Goal: Task Accomplishment & Management: Manage account settings

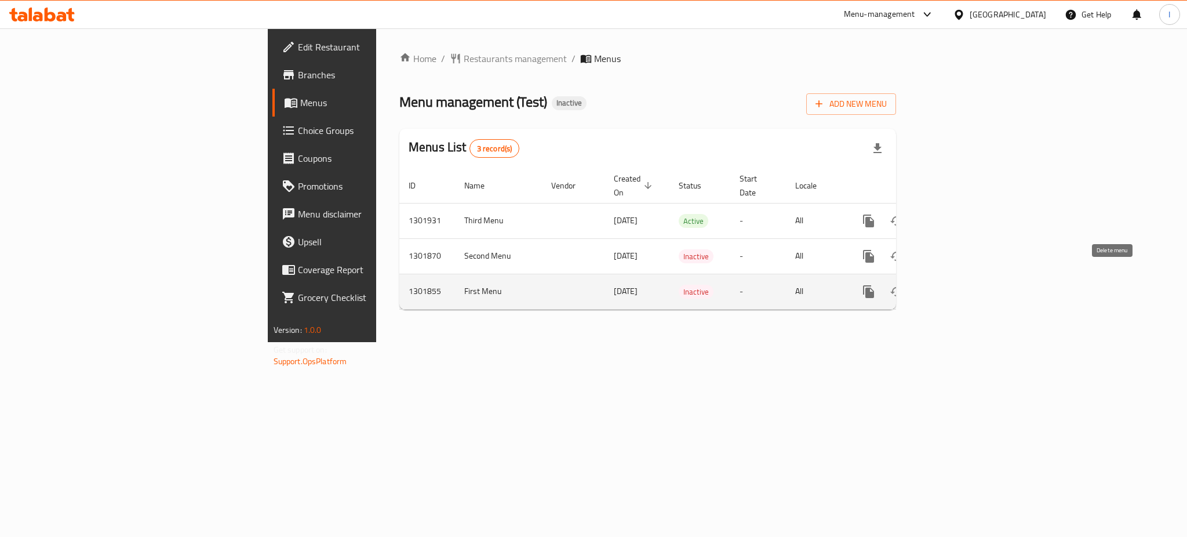
click at [938, 290] on button "enhanced table" at bounding box center [924, 292] width 28 height 28
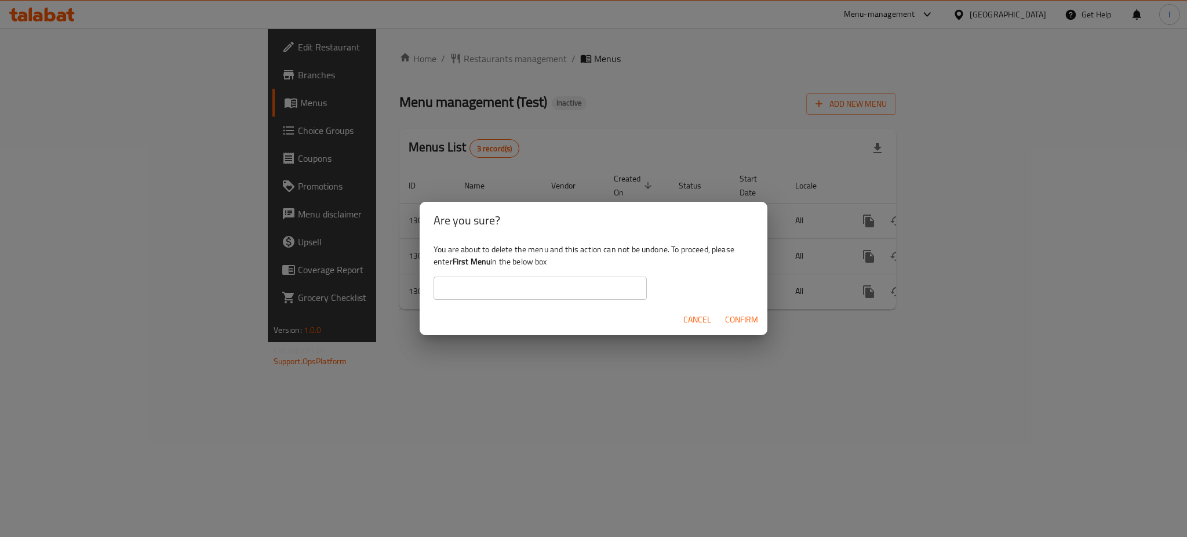
click at [451, 265] on div "You are about to delete the menu and this action can not be undone. To proceed,…" at bounding box center [594, 271] width 348 height 65
drag, startPoint x: 456, startPoint y: 264, endPoint x: 486, endPoint y: 264, distance: 29.6
click at [486, 264] on b "First Menu" at bounding box center [472, 261] width 38 height 15
drag, startPoint x: 452, startPoint y: 259, endPoint x: 466, endPoint y: 260, distance: 14.5
click at [466, 260] on div "You are about to delete the menu and this action can not be undone. To proceed,…" at bounding box center [594, 271] width 348 height 65
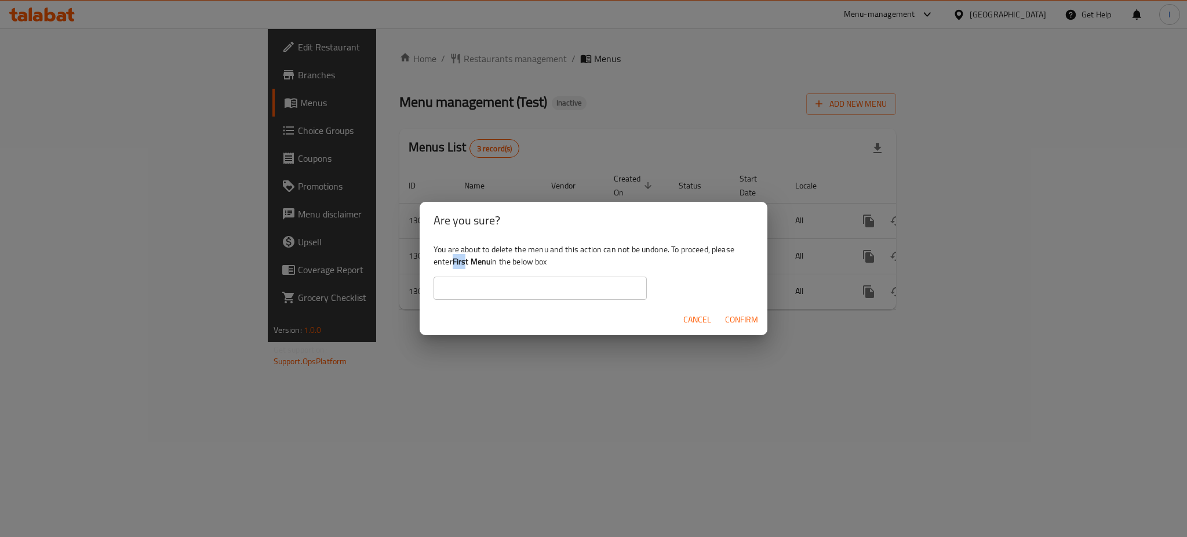
click at [466, 260] on b "First Menu" at bounding box center [472, 261] width 38 height 15
click at [455, 264] on b "First Menu" at bounding box center [472, 261] width 38 height 15
click at [455, 260] on b "First Menu" at bounding box center [472, 261] width 38 height 15
drag, startPoint x: 455, startPoint y: 260, endPoint x: 488, endPoint y: 262, distance: 33.7
click at [488, 262] on b "First Menu" at bounding box center [472, 261] width 38 height 15
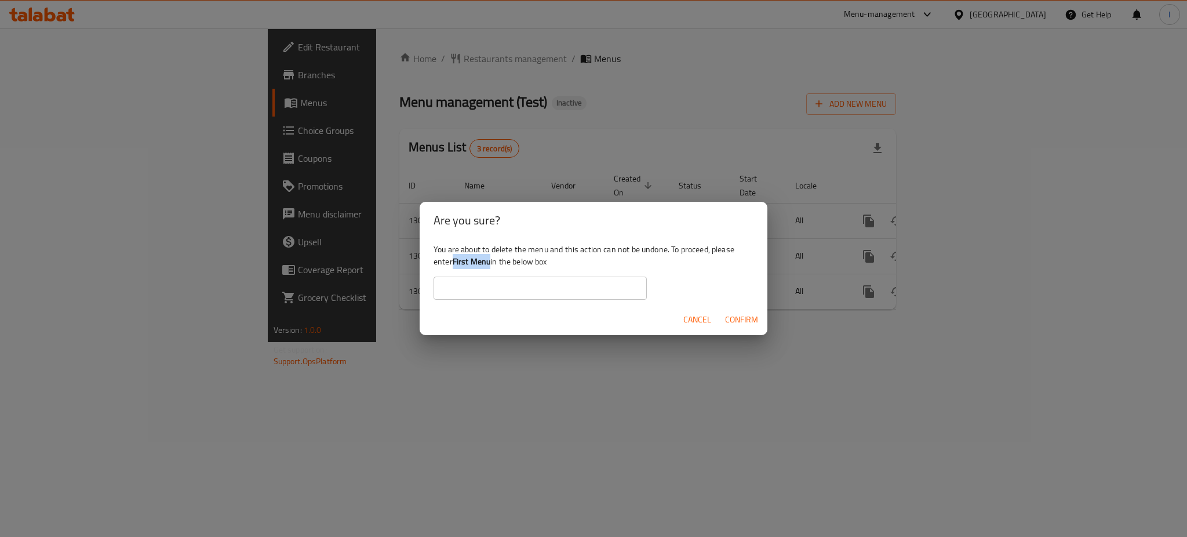
copy b "First Menu"
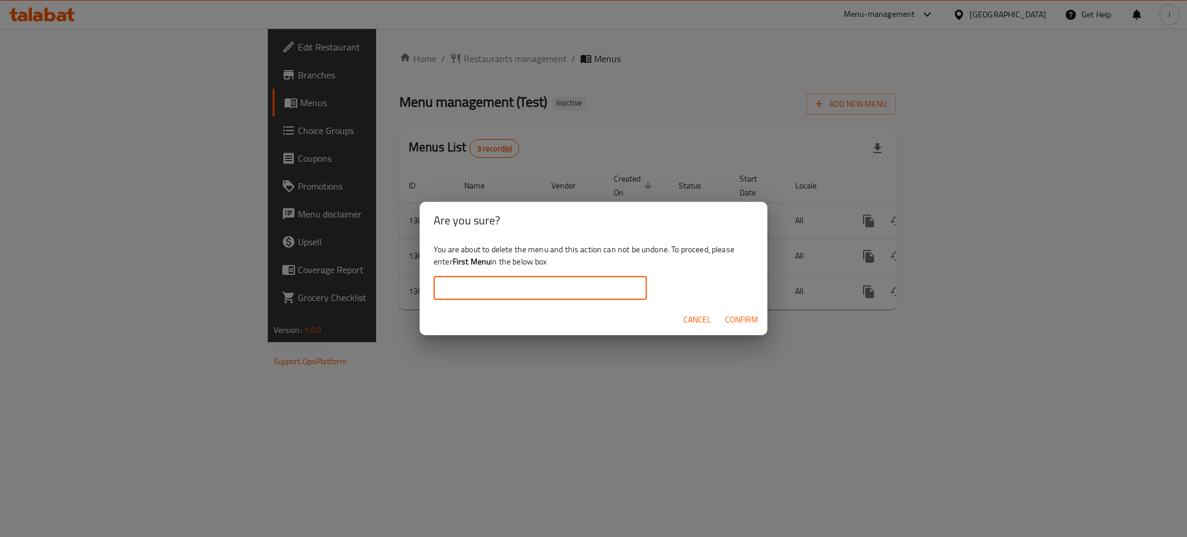
paste input "First Menu"
click at [491, 297] on input "First Menu" at bounding box center [539, 287] width 213 height 23
type input "First Menu"
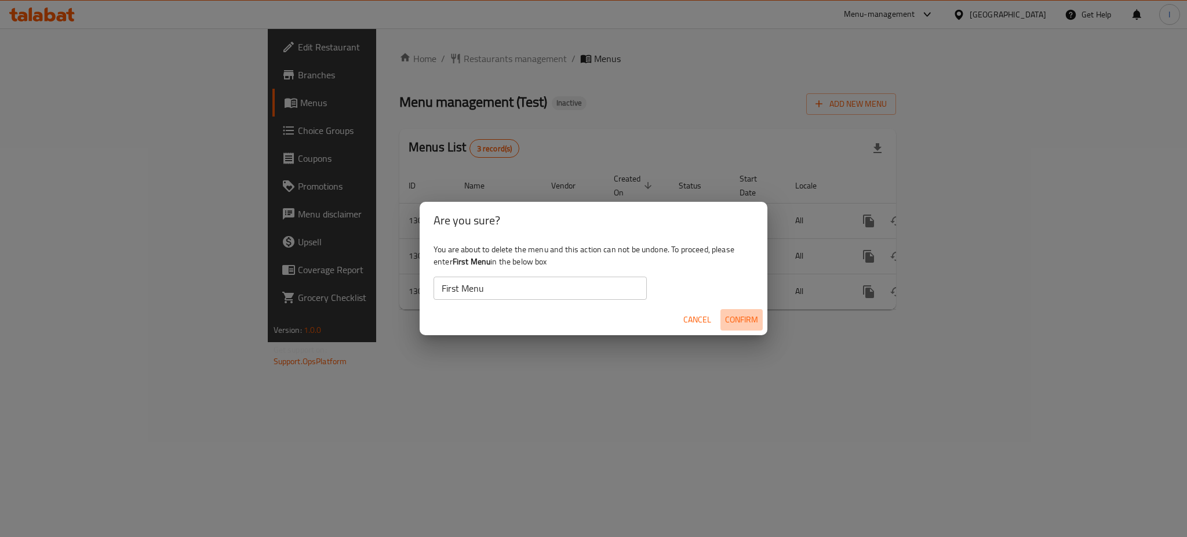
click at [744, 318] on span "Confirm" at bounding box center [741, 319] width 33 height 14
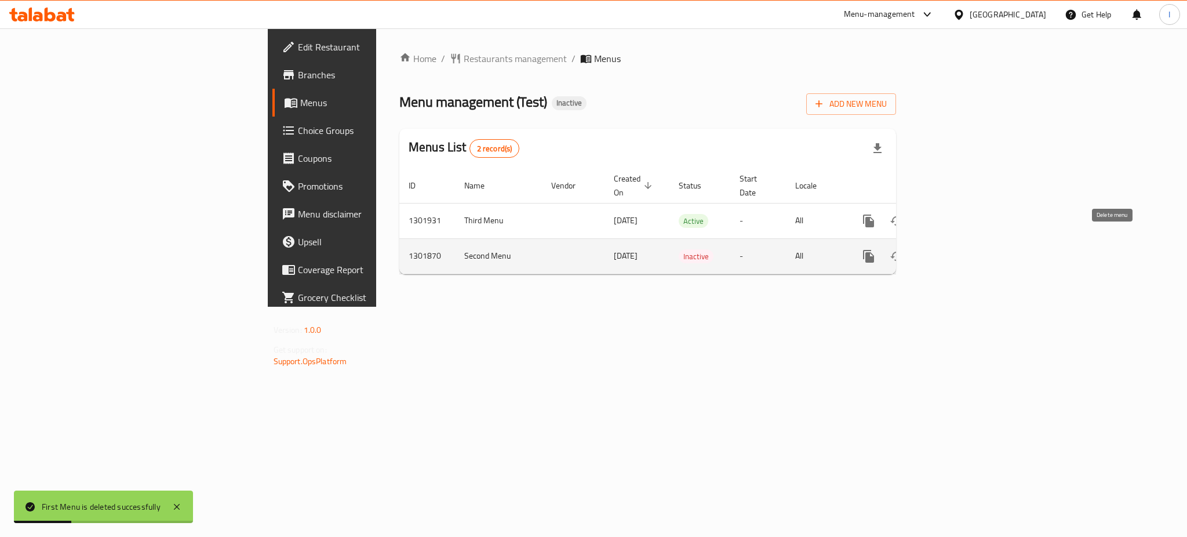
click at [931, 249] on icon "enhanced table" at bounding box center [924, 256] width 14 height 14
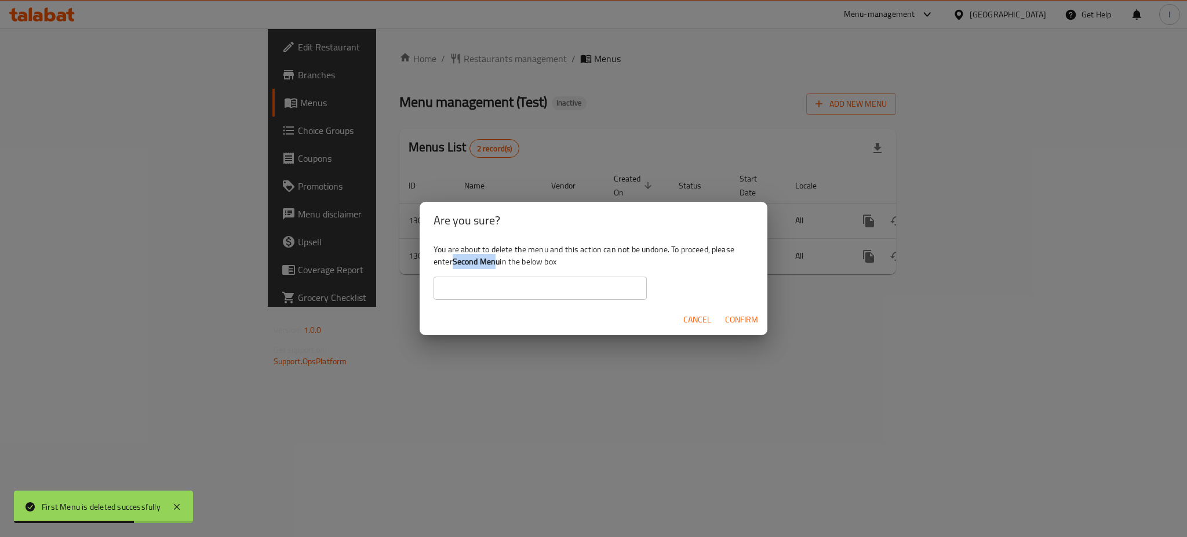
drag, startPoint x: 452, startPoint y: 264, endPoint x: 497, endPoint y: 268, distance: 44.8
click at [497, 268] on div "You are about to delete the menu and this action can not be undone. To proceed,…" at bounding box center [594, 271] width 348 height 65
click at [497, 268] on b "Second Menu" at bounding box center [477, 261] width 48 height 15
drag, startPoint x: 453, startPoint y: 264, endPoint x: 504, endPoint y: 263, distance: 51.0
click at [504, 263] on div "You are about to delete the menu and this action can not be undone. To proceed,…" at bounding box center [594, 271] width 348 height 65
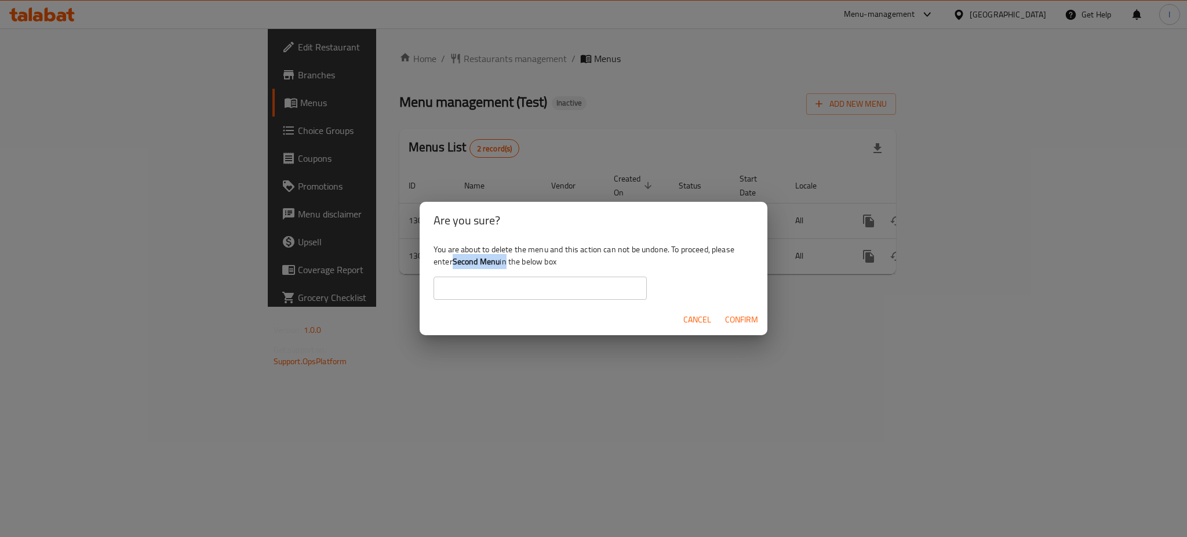
click at [504, 263] on div "You are about to delete the menu and this action can not be undone. To proceed,…" at bounding box center [594, 271] width 348 height 65
click at [457, 262] on div "You are about to delete the menu and this action can not be undone. To proceed,…" at bounding box center [594, 271] width 348 height 65
click at [457, 262] on b "Second Menu" at bounding box center [477, 261] width 48 height 15
click at [455, 259] on b "Second Menu" at bounding box center [477, 261] width 48 height 15
copy div "Second Menu"
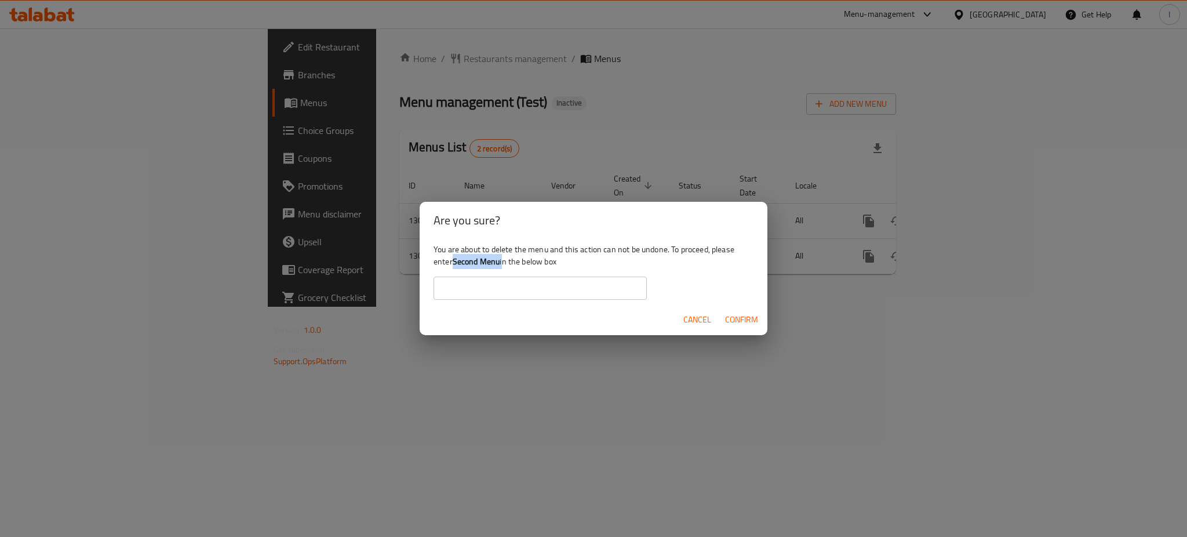
drag, startPoint x: 455, startPoint y: 259, endPoint x: 501, endPoint y: 259, distance: 45.2
click at [500, 259] on b "Second Menu" at bounding box center [477, 261] width 48 height 15
click at [495, 287] on input "text" at bounding box center [539, 287] width 213 height 23
paste input "Second Menu"
click at [738, 320] on span "Confirm" at bounding box center [741, 319] width 33 height 14
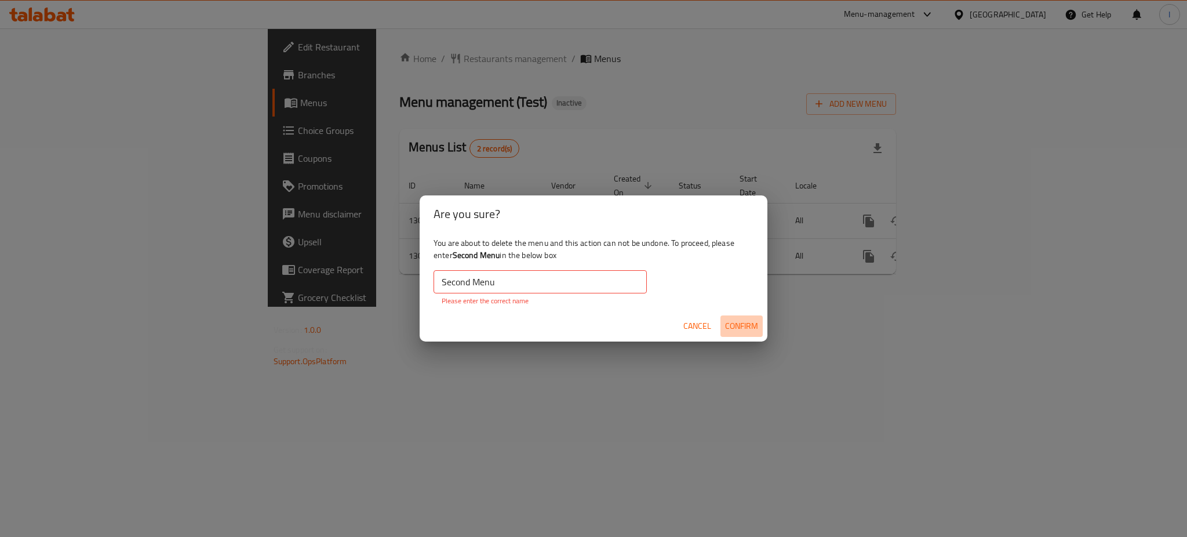
click at [738, 320] on span "Confirm" at bounding box center [741, 326] width 33 height 14
click at [608, 283] on input "Second Menu" at bounding box center [539, 281] width 213 height 23
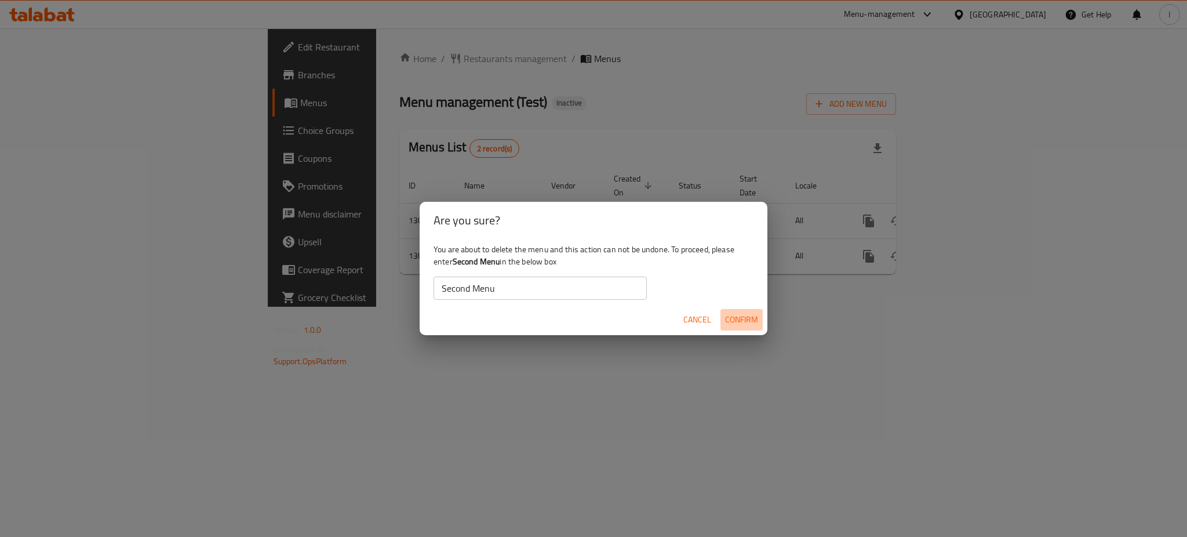
click at [731, 315] on span "Confirm" at bounding box center [741, 319] width 33 height 14
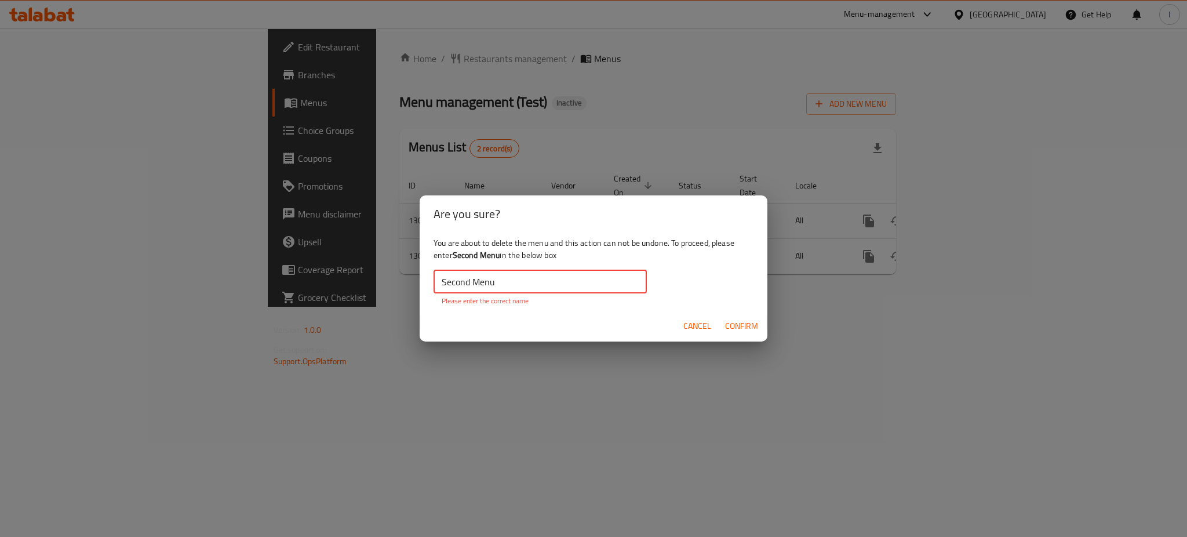
click at [597, 280] on input "Second Menu" at bounding box center [539, 281] width 213 height 23
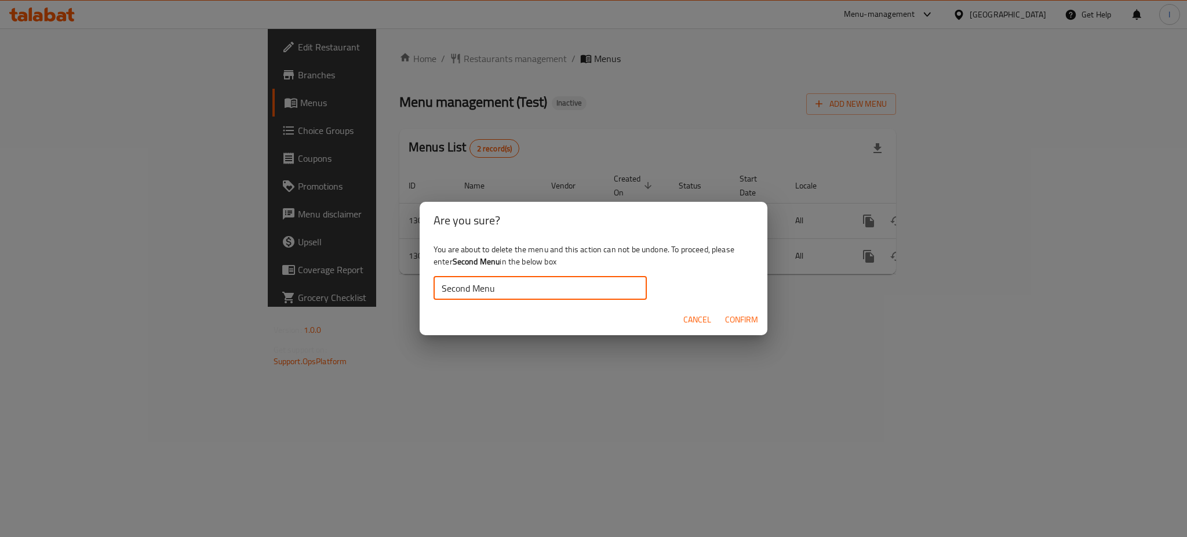
type input "Second Menu"
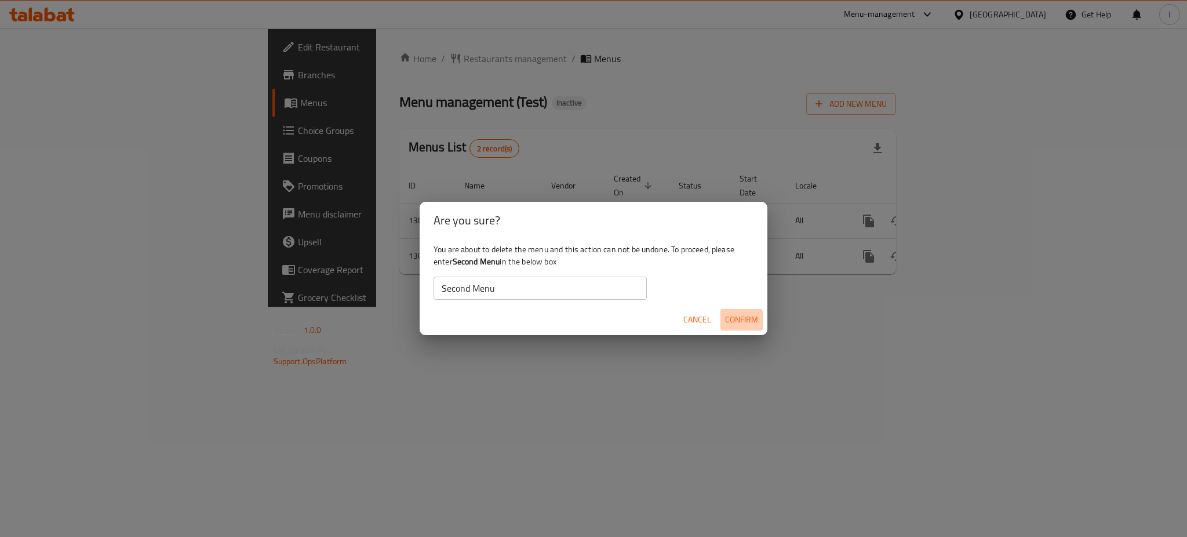
click at [738, 320] on span "Confirm" at bounding box center [741, 319] width 33 height 14
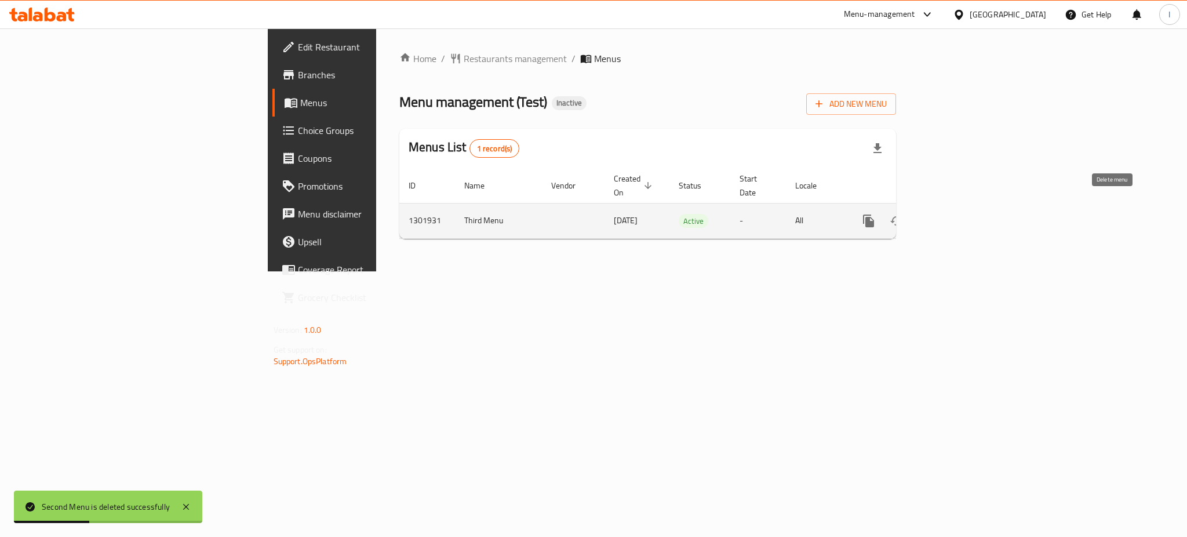
click at [938, 216] on button "enhanced table" at bounding box center [924, 221] width 28 height 28
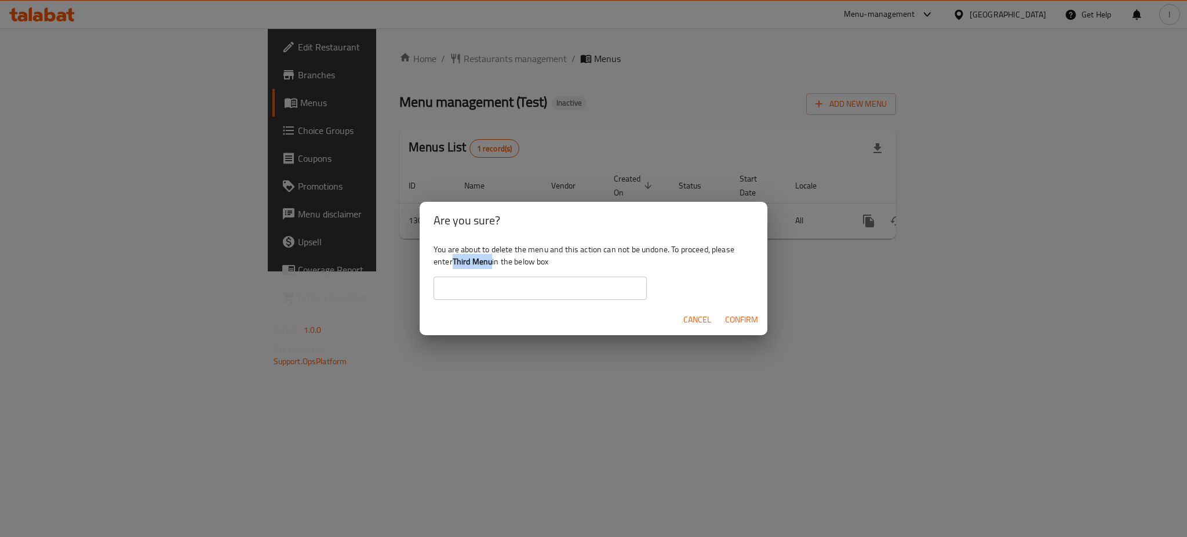
drag, startPoint x: 455, startPoint y: 261, endPoint x: 494, endPoint y: 266, distance: 39.2
click at [494, 266] on div "You are about to delete the menu and this action can not be undone. To proceed,…" at bounding box center [594, 271] width 348 height 65
copy b "Third Menu"
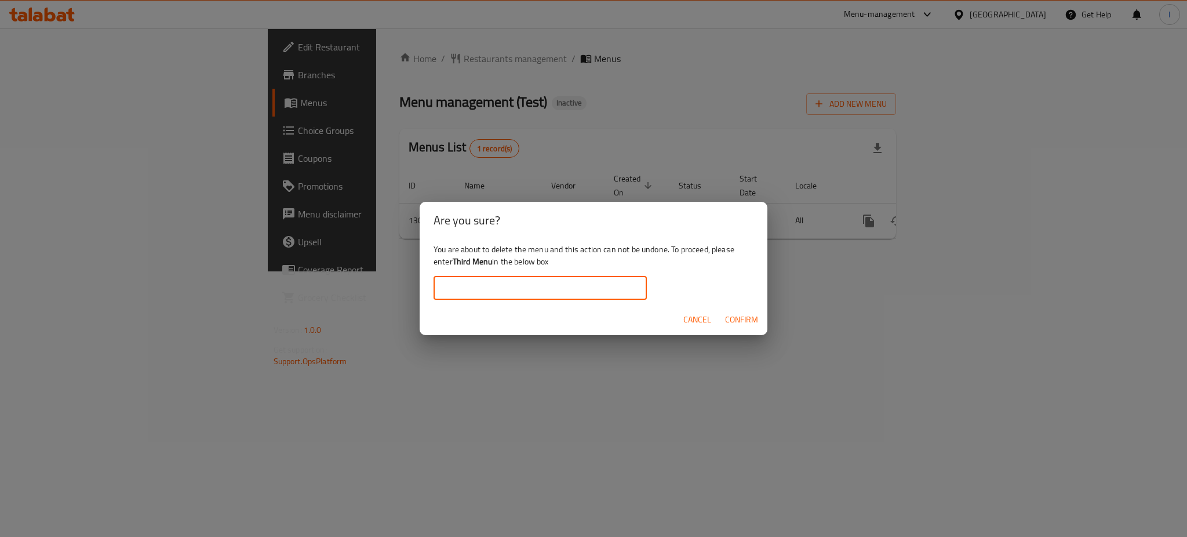
paste input "Third Menu"
click at [499, 283] on input "Third Menu" at bounding box center [539, 287] width 213 height 23
type input "Third Menu"
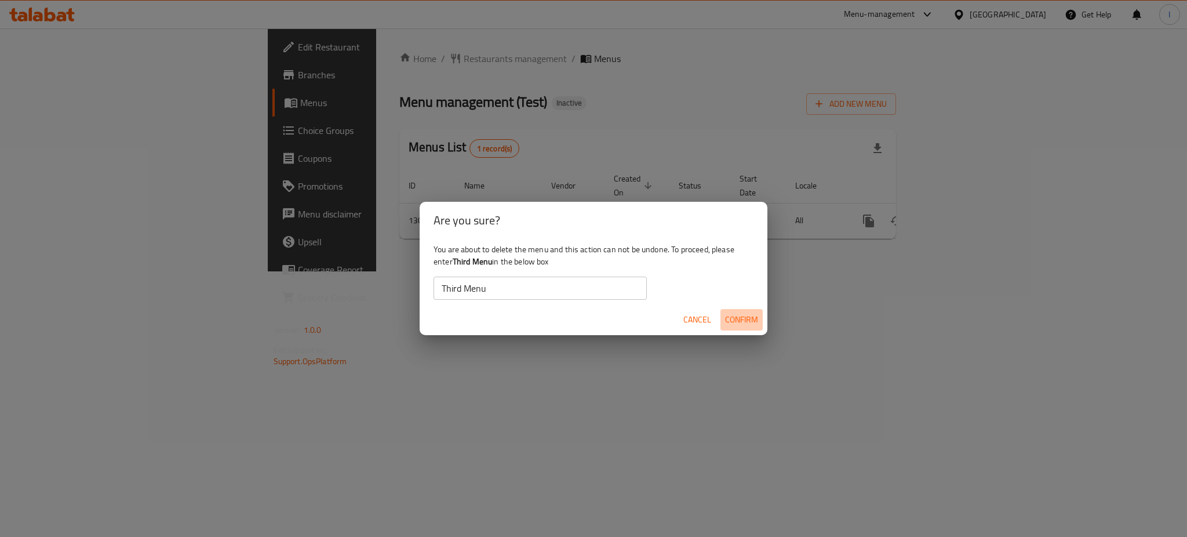
click at [732, 318] on span "Confirm" at bounding box center [741, 319] width 33 height 14
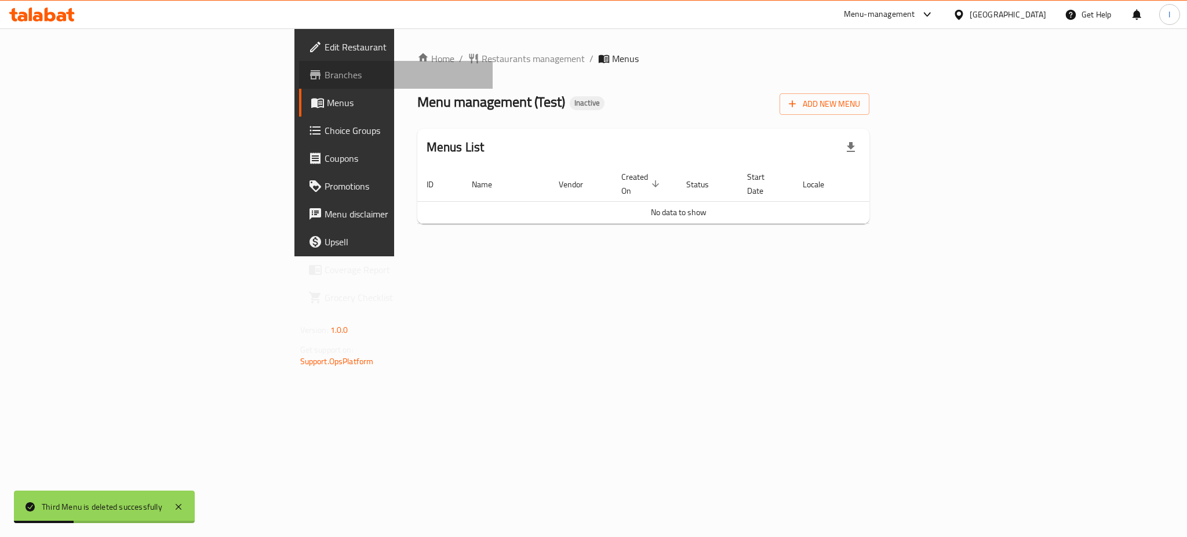
click at [299, 82] on link "Branches" at bounding box center [396, 75] width 194 height 28
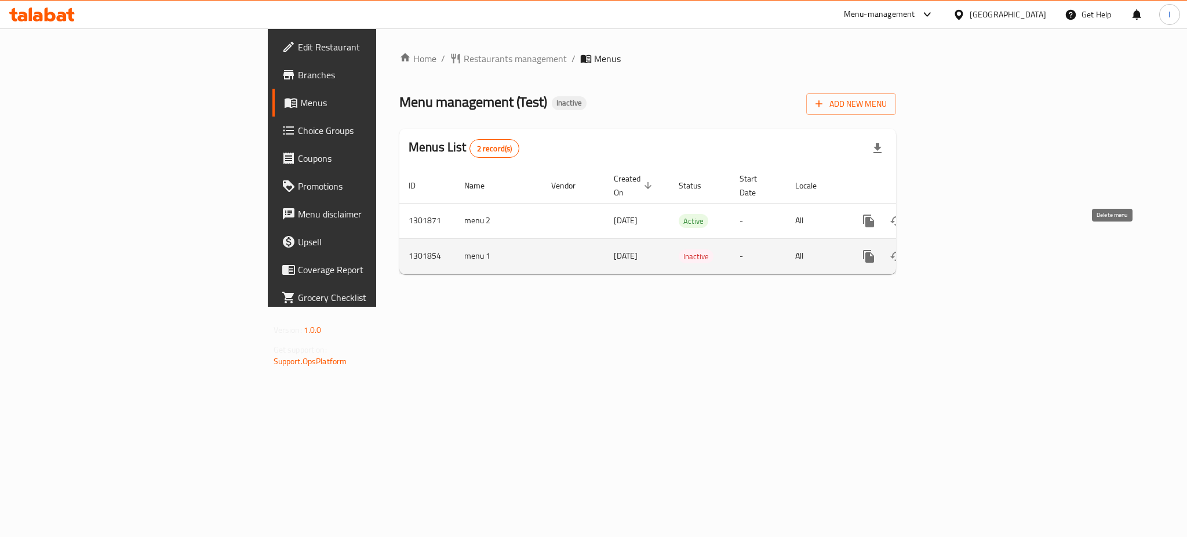
click at [928, 251] on icon "enhanced table" at bounding box center [924, 256] width 8 height 10
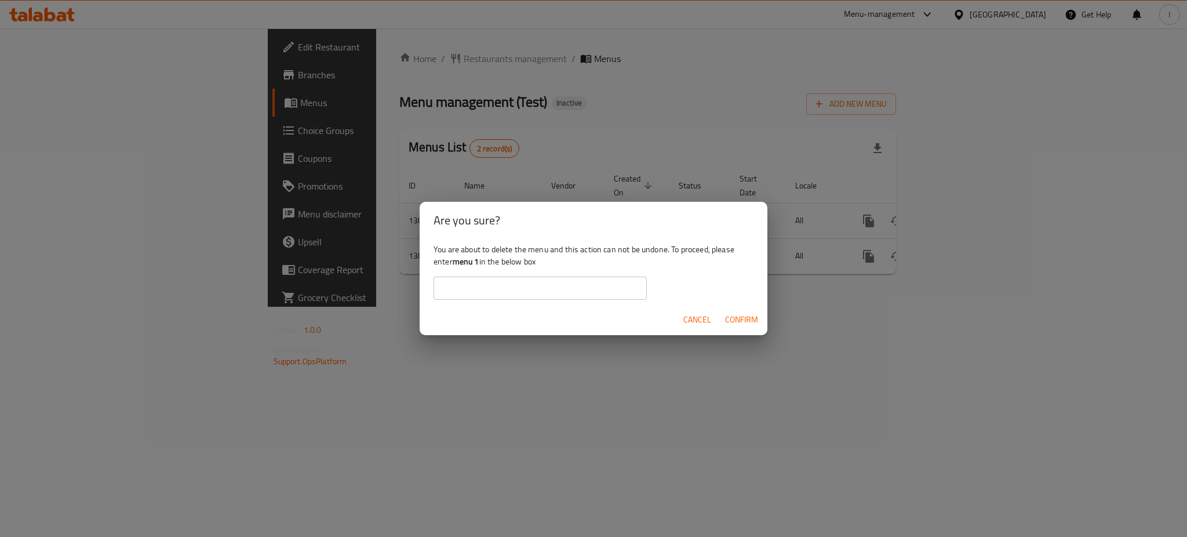
click at [455, 261] on b "menu 1" at bounding box center [466, 261] width 27 height 15
drag, startPoint x: 455, startPoint y: 261, endPoint x: 478, endPoint y: 263, distance: 22.7
click at [478, 263] on b "menu 1" at bounding box center [466, 261] width 27 height 15
click at [460, 263] on b "menu 1" at bounding box center [466, 261] width 27 height 15
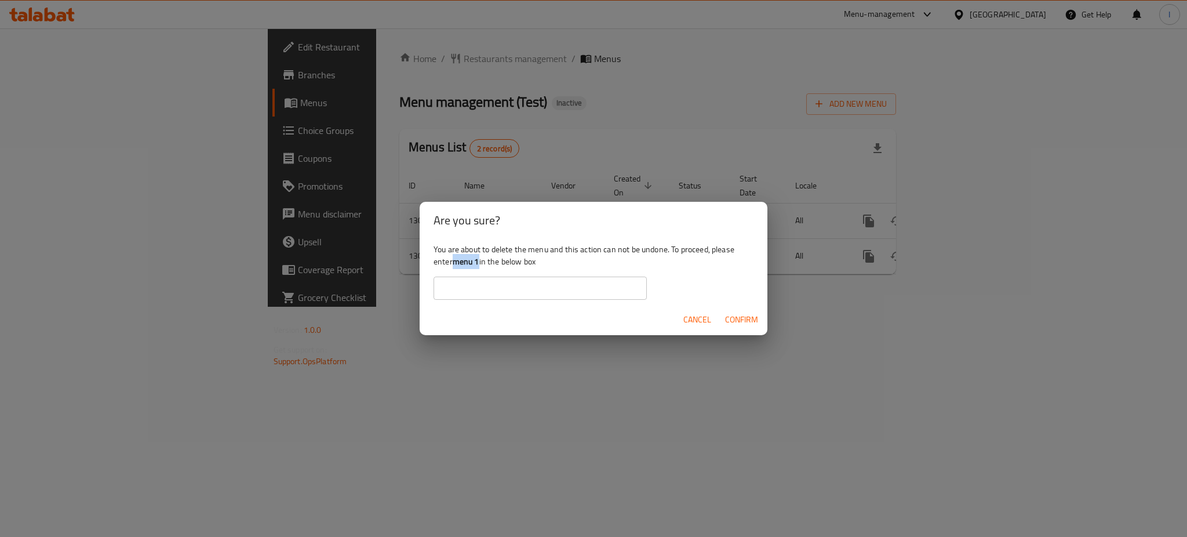
drag, startPoint x: 460, startPoint y: 263, endPoint x: 477, endPoint y: 264, distance: 16.8
click at [477, 264] on b "menu 1" at bounding box center [466, 261] width 27 height 15
copy b "menu 1"
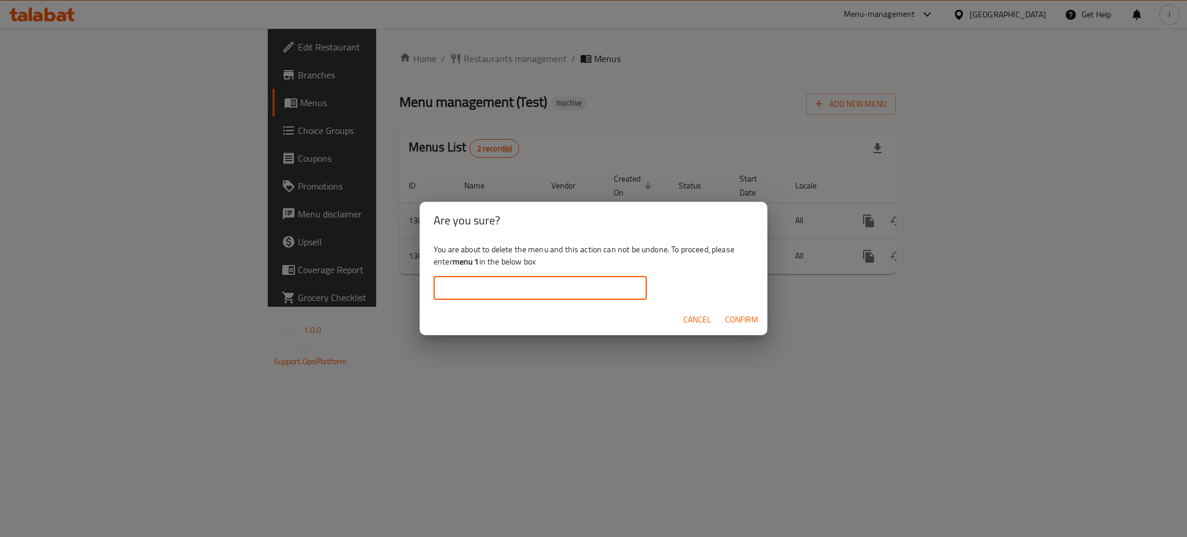
paste input "menu 1"
click at [483, 299] on input "text" at bounding box center [539, 287] width 213 height 23
type input "menu 1"
click at [743, 324] on span "Confirm" at bounding box center [741, 319] width 33 height 14
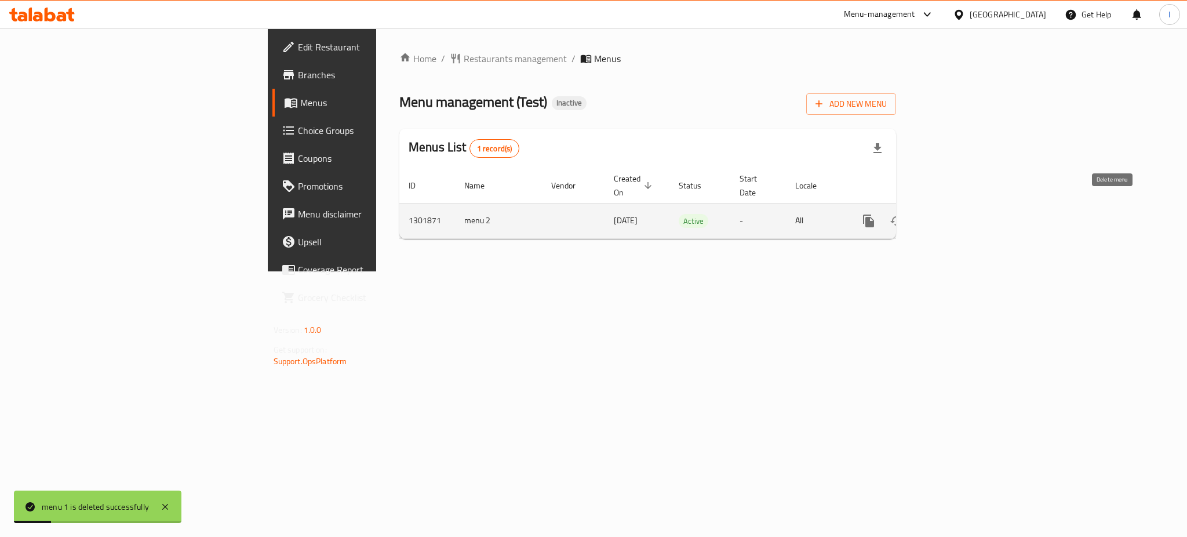
click at [938, 216] on button "enhanced table" at bounding box center [924, 221] width 28 height 28
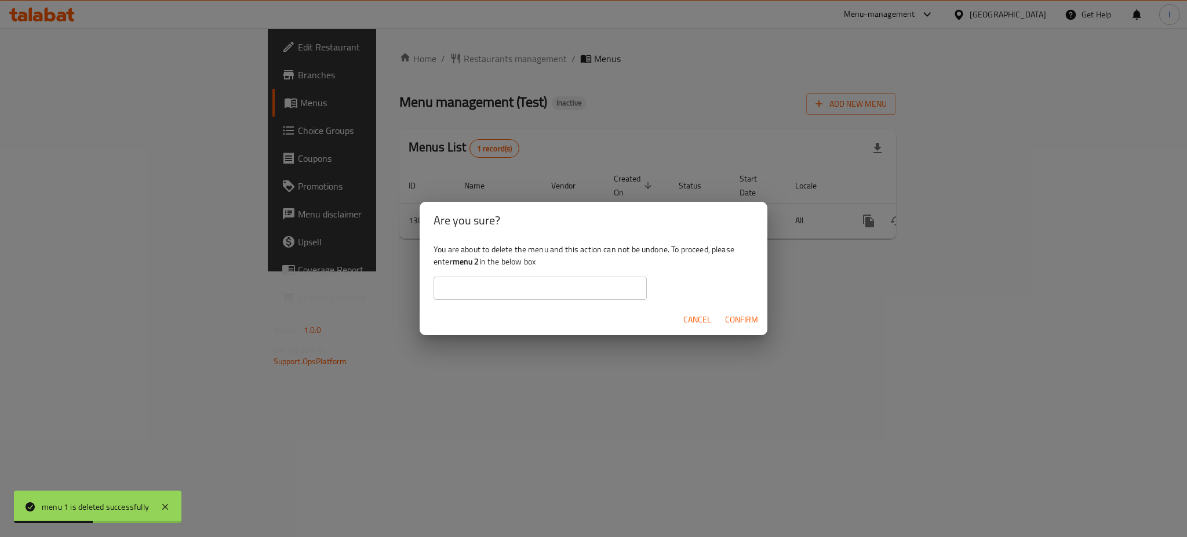
click at [457, 258] on b "menu 2" at bounding box center [466, 261] width 27 height 15
drag, startPoint x: 457, startPoint y: 258, endPoint x: 479, endPoint y: 265, distance: 23.3
click at [479, 265] on b "menu 2" at bounding box center [466, 261] width 27 height 15
click at [455, 263] on b "menu 2" at bounding box center [466, 261] width 27 height 15
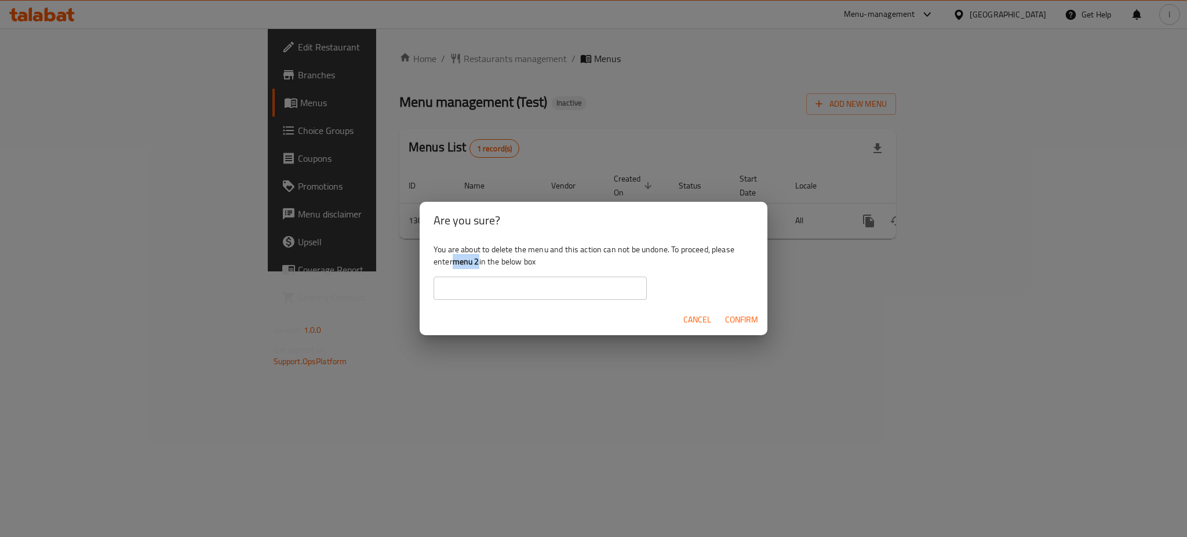
drag, startPoint x: 455, startPoint y: 263, endPoint x: 477, endPoint y: 268, distance: 23.1
click at [477, 268] on b "menu 2" at bounding box center [466, 261] width 27 height 15
copy b "menu 2"
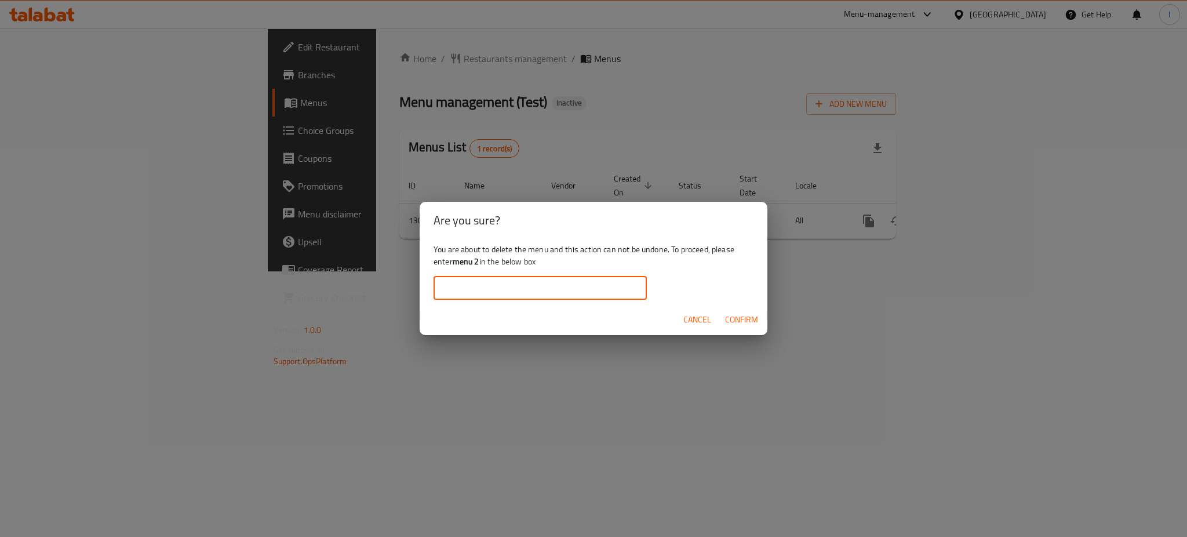
click at [483, 293] on input "text" at bounding box center [539, 287] width 213 height 23
paste input "menu 2"
type input "menu 2"
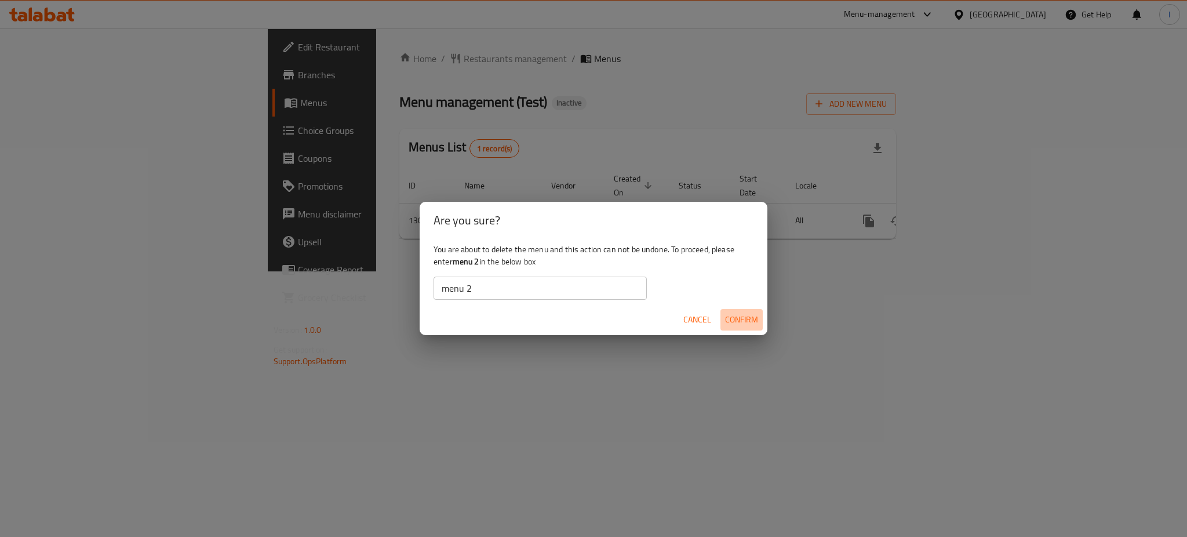
click at [730, 310] on button "Confirm" at bounding box center [741, 319] width 42 height 21
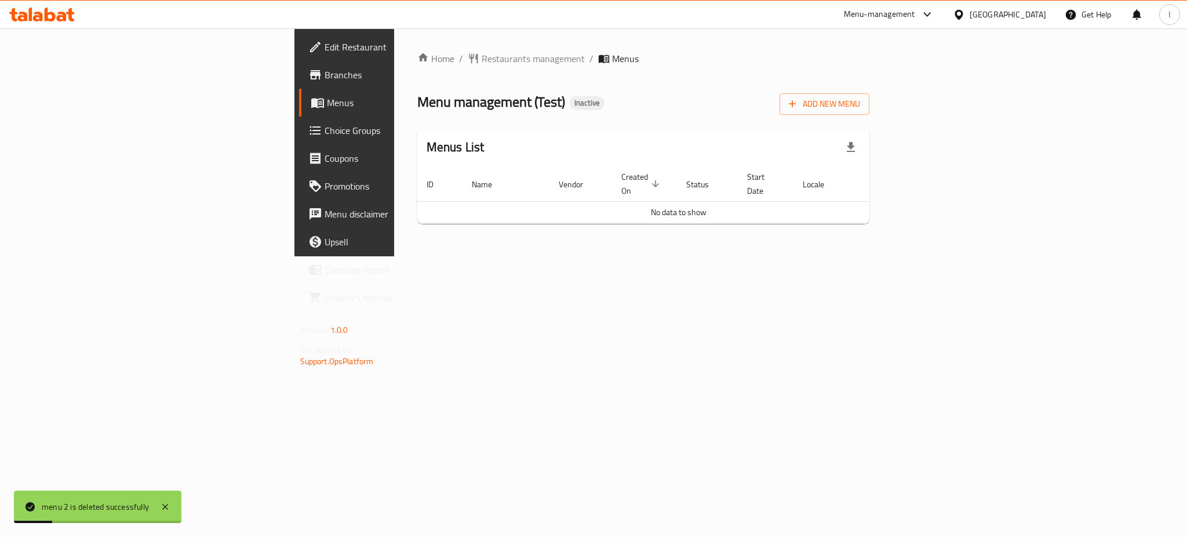
click at [286, 29] on ul "Edit Restaurant Branches Menus Choice Groups Coupons Promotions Menu disclaimer…" at bounding box center [389, 171] width 207 height 287
click at [324, 50] on span "Edit Restaurant" at bounding box center [403, 47] width 159 height 14
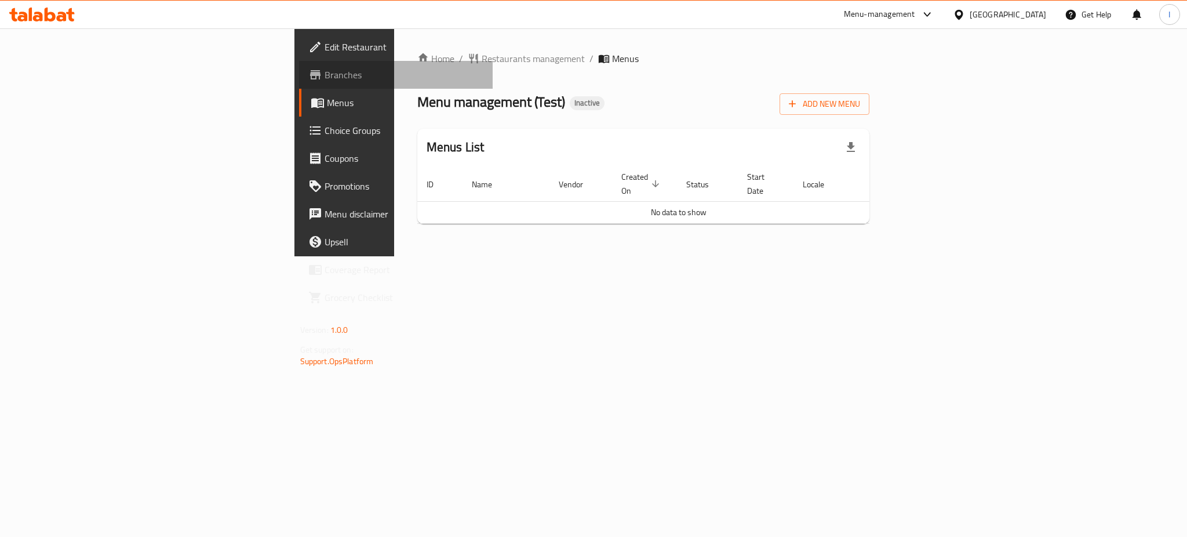
click at [324, 81] on span "Branches" at bounding box center [403, 75] width 159 height 14
click at [299, 62] on link "Branches" at bounding box center [396, 75] width 194 height 28
click at [60, 15] on icon at bounding box center [62, 17] width 10 height 10
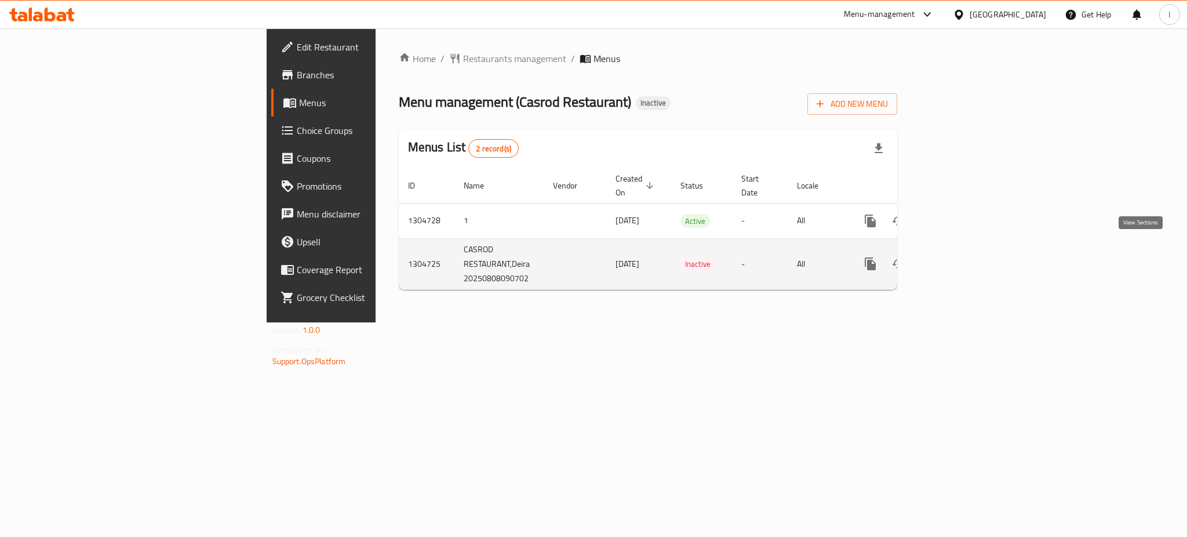
click at [959, 258] on icon "enhanced table" at bounding box center [954, 263] width 10 height 10
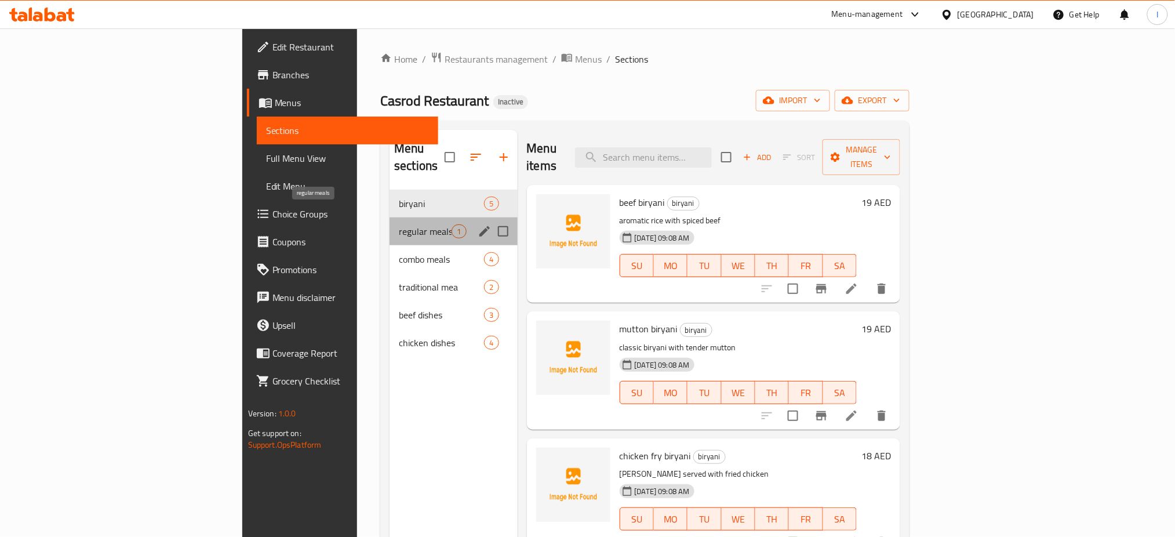
click at [399, 224] on span "regular meals" at bounding box center [425, 231] width 53 height 14
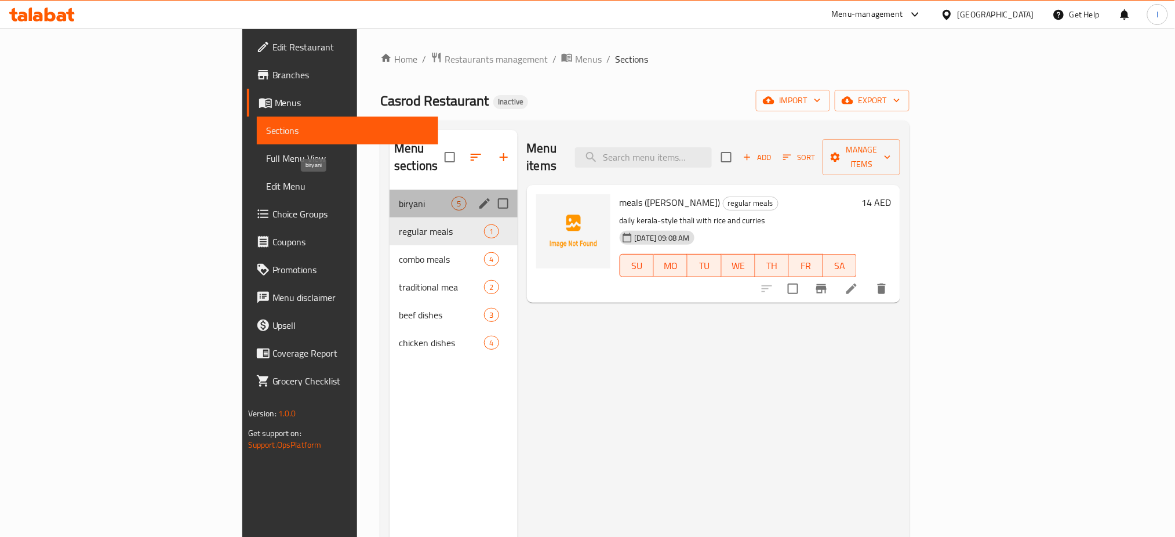
click at [399, 196] on span "biryani" at bounding box center [425, 203] width 53 height 14
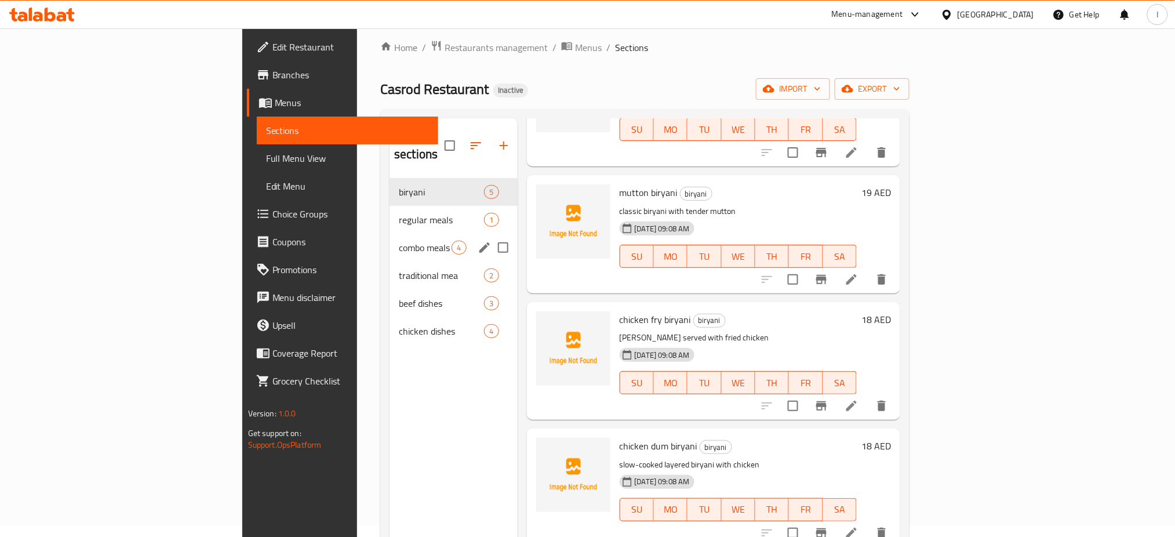
scroll to position [6, 0]
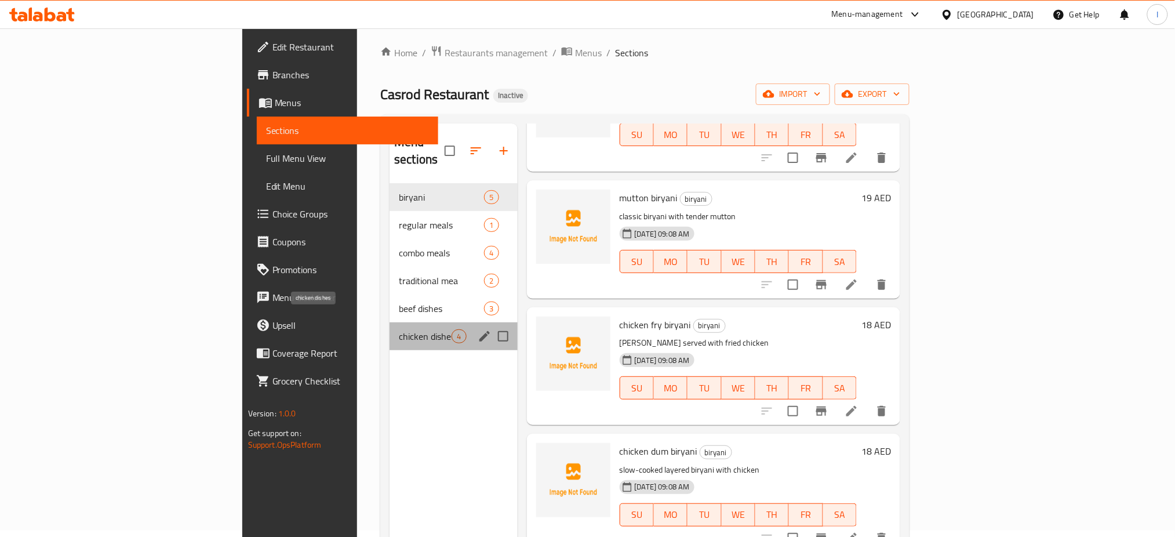
click at [399, 329] on span "chicken dishes" at bounding box center [425, 336] width 53 height 14
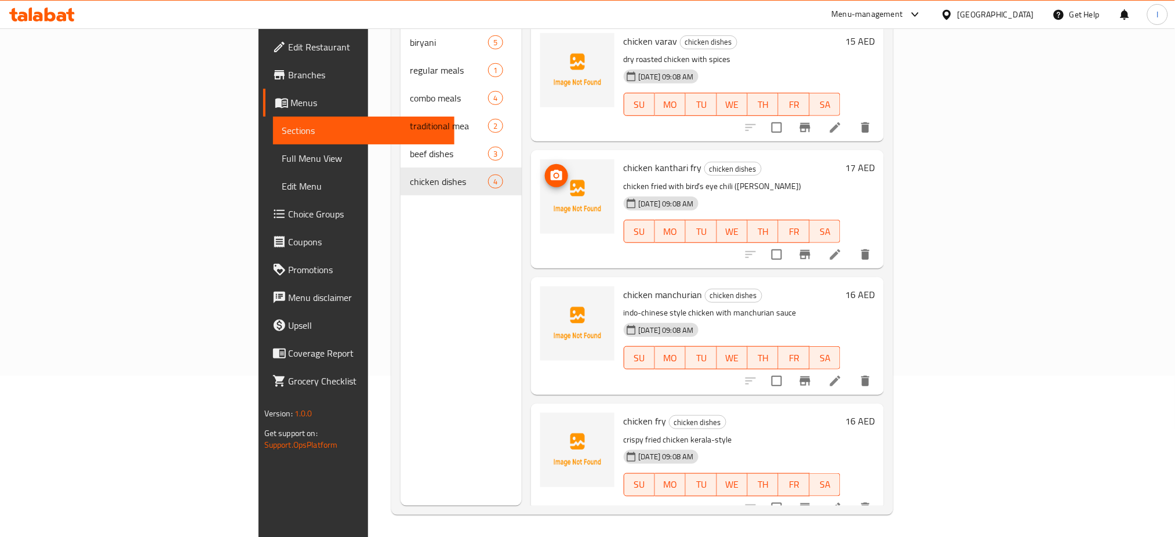
scroll to position [162, 0]
click at [842, 499] on icon at bounding box center [835, 506] width 14 height 14
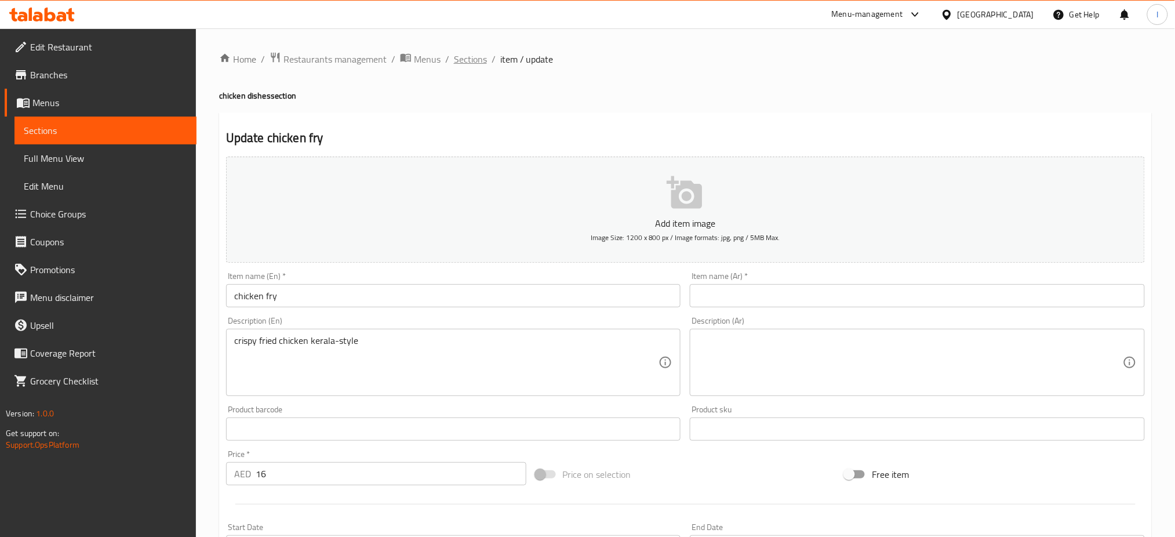
click at [470, 58] on span "Sections" at bounding box center [470, 59] width 33 height 14
